Goal: Check status: Check status

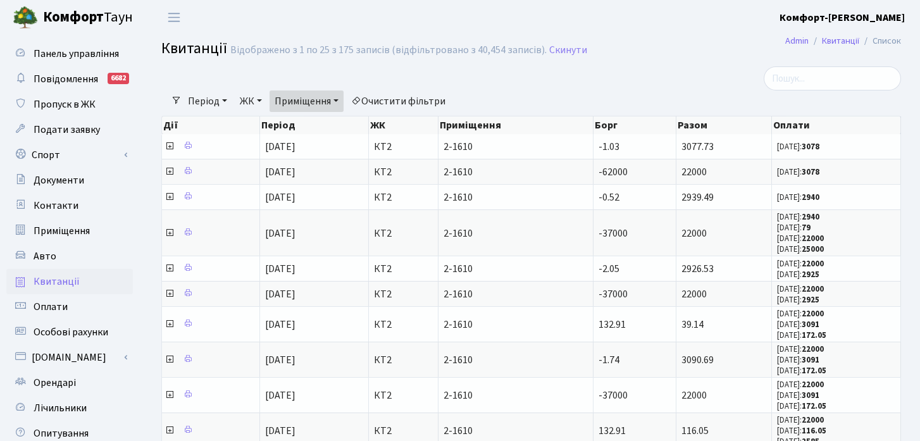
select select "13225"
select select "25"
click at [334, 100] on link "Приміщення" at bounding box center [306, 101] width 74 height 22
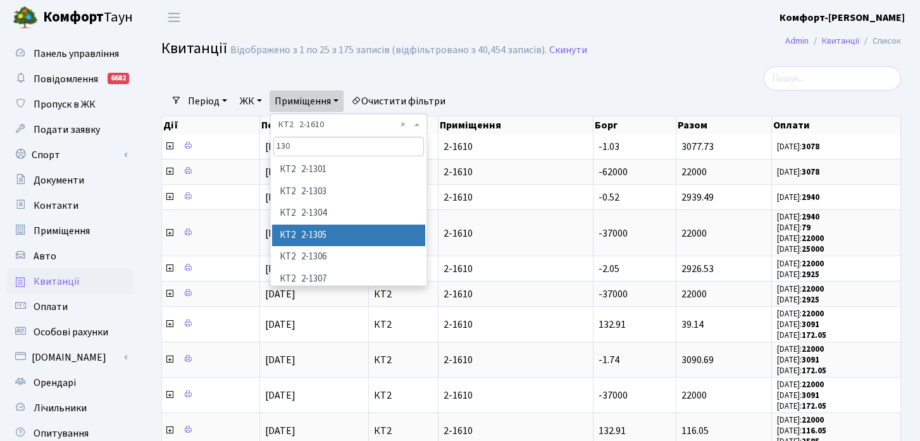
scroll to position [70, 0]
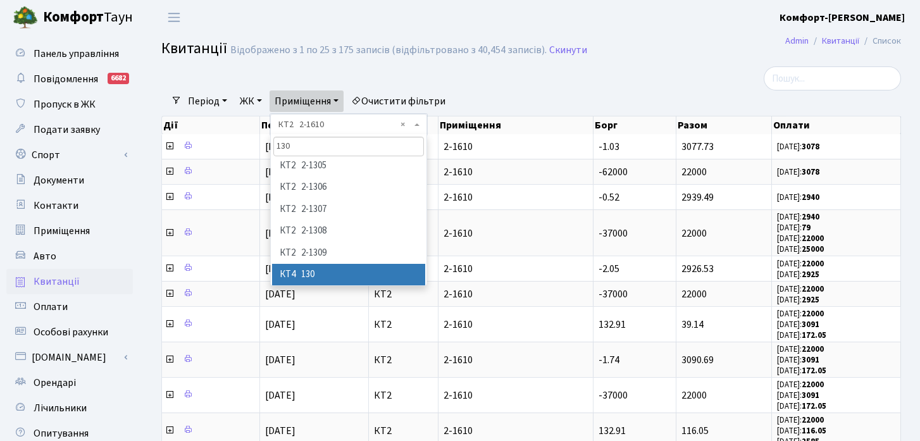
type input "130"
click at [319, 267] on li "КТ4 130" at bounding box center [348, 275] width 153 height 22
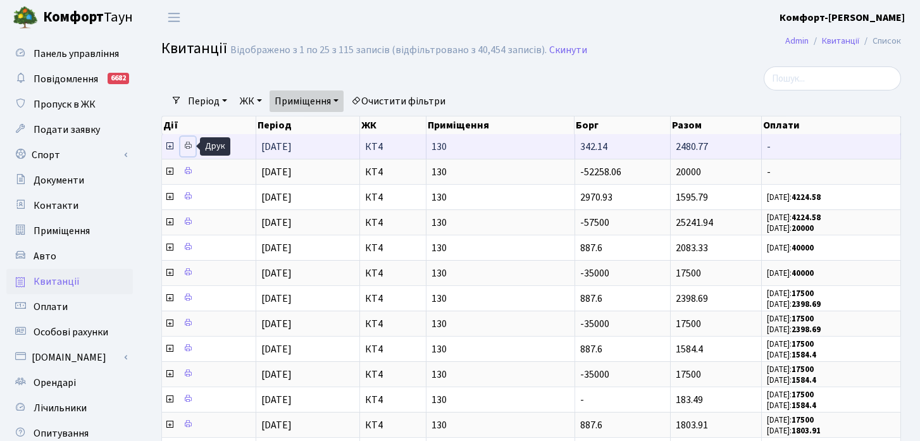
click at [186, 144] on icon at bounding box center [187, 145] width 9 height 9
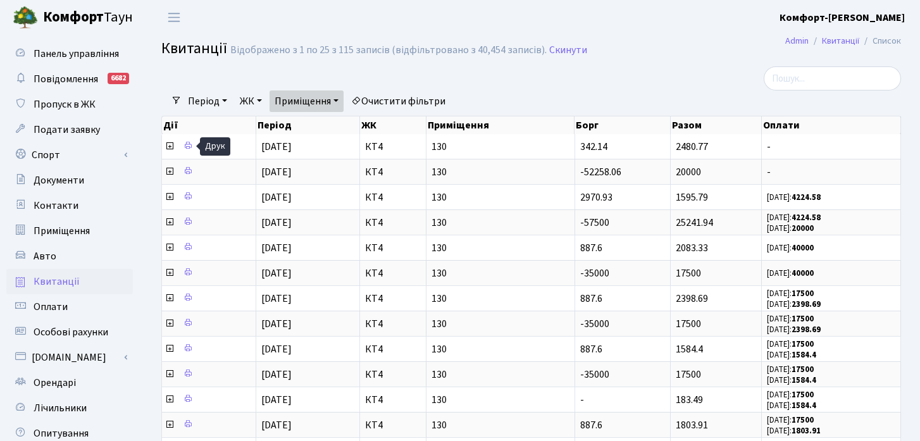
click at [306, 101] on link "Приміщення" at bounding box center [306, 101] width 74 height 22
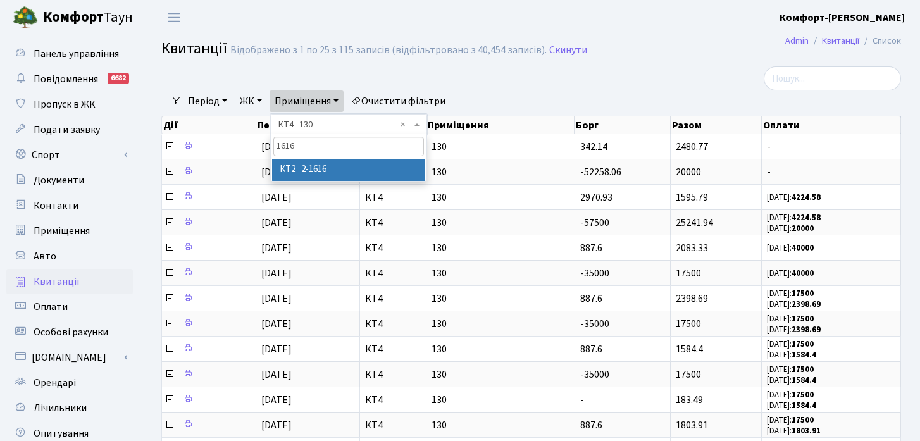
type input "1616"
click at [321, 166] on li "КТ2 2-1616" at bounding box center [348, 170] width 153 height 22
